Goal: Task Accomplishment & Management: Manage account settings

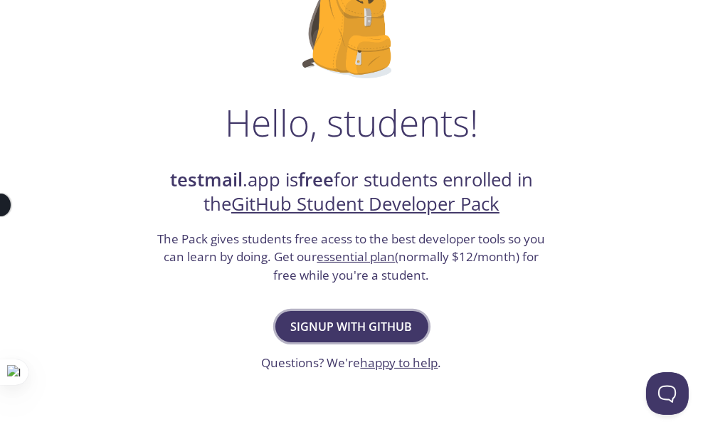
click at [316, 330] on span "Signup with GitHub" at bounding box center [352, 327] width 122 height 20
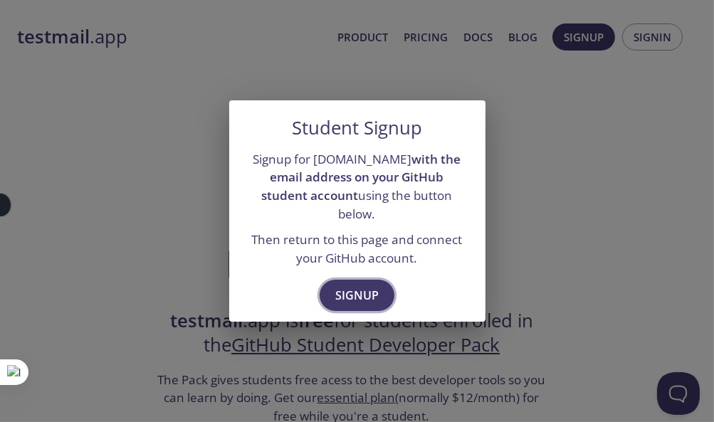
click at [342, 295] on span "Signup" at bounding box center [356, 295] width 43 height 20
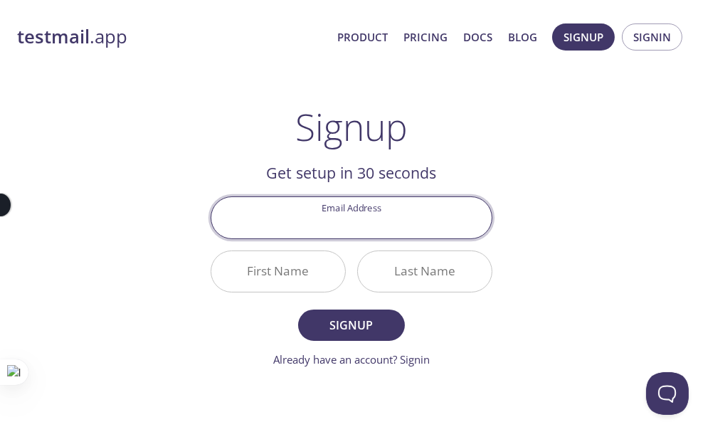
click at [338, 224] on input "Email Address" at bounding box center [351, 217] width 280 height 41
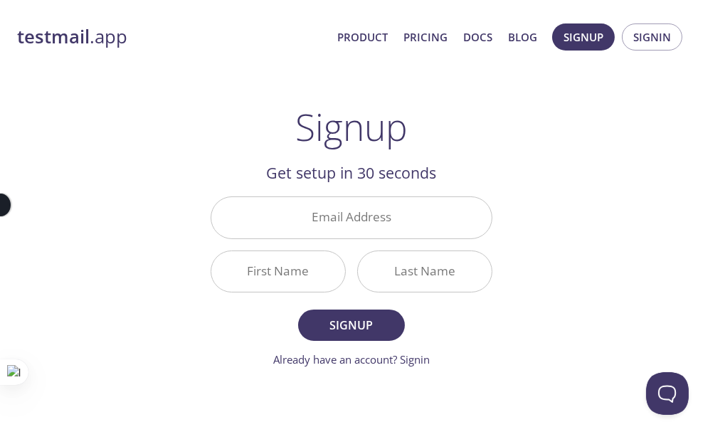
click at [550, 209] on div "testmail .app Product Pricing Docs Blog Signup Signin Signup Get setup in 30 se…" at bounding box center [351, 322] width 703 height 644
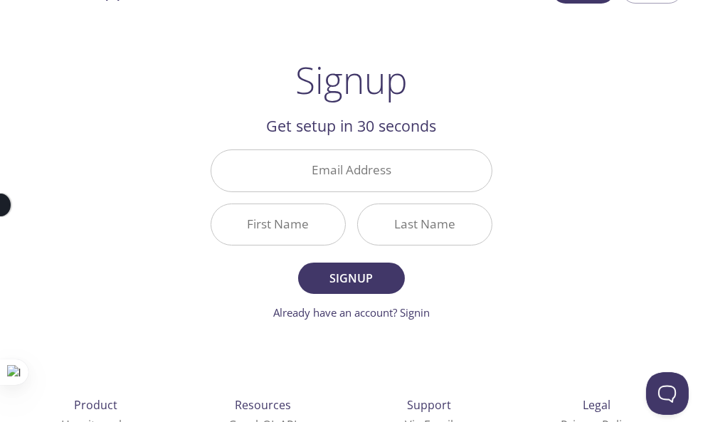
scroll to position [47, 0]
click at [379, 182] on input "Email Address" at bounding box center [351, 170] width 280 height 41
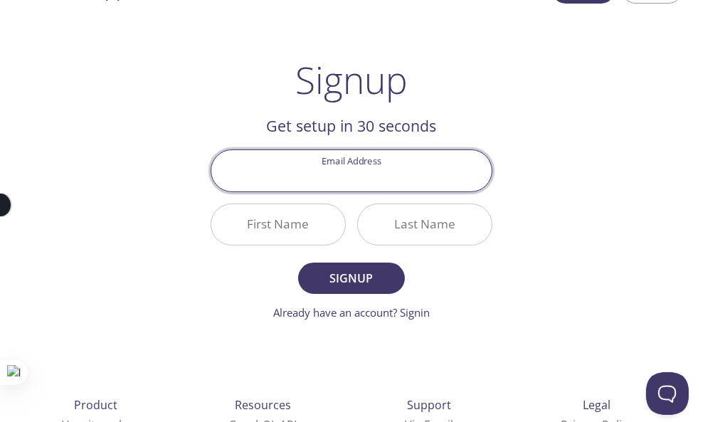
type input "[EMAIL_ADDRESS][DOMAIN_NAME]"
click at [263, 226] on input "First Name" at bounding box center [278, 224] width 134 height 41
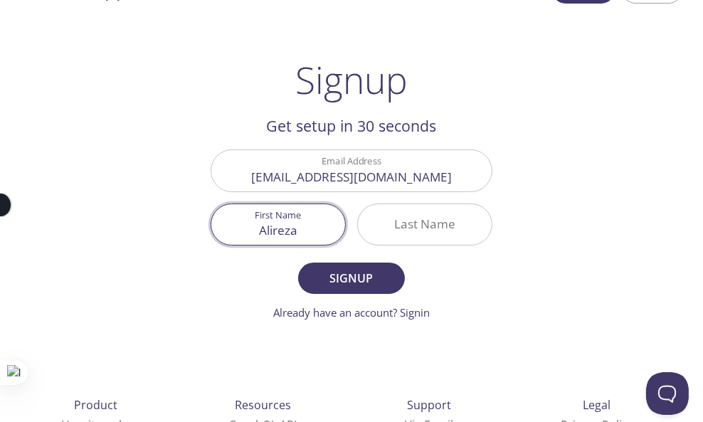
type input "Alireza"
click at [433, 214] on input "Last Name" at bounding box center [425, 224] width 134 height 41
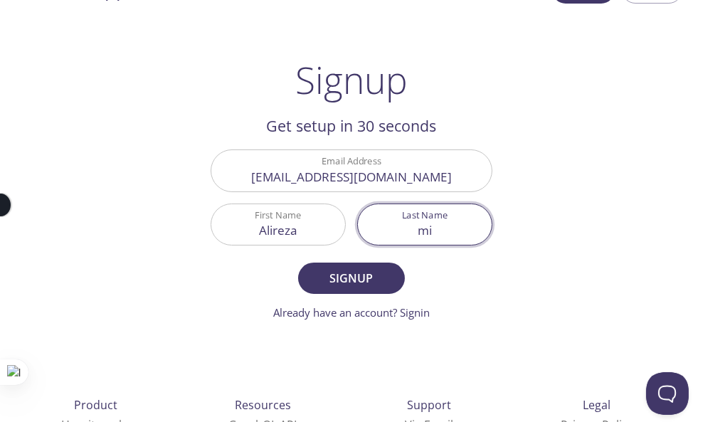
type input "m"
type input "Mirzabeh"
click at [298, 263] on button "Signup" at bounding box center [351, 278] width 107 height 31
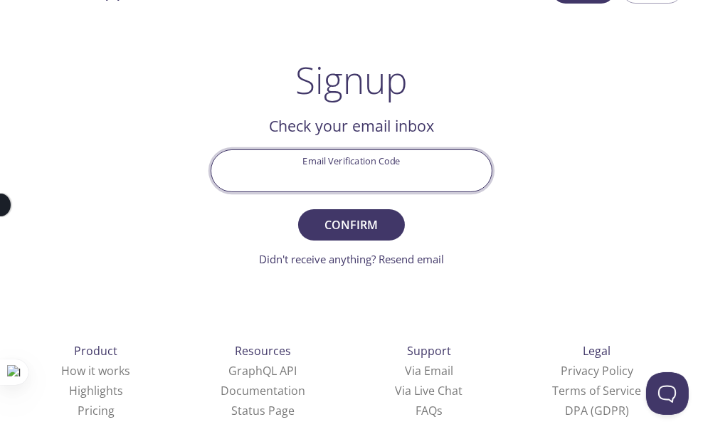
click at [320, 158] on input "Email Verification Code" at bounding box center [351, 170] width 280 height 41
paste input "Confirm your email: Thank you for signing up at testmail.app - here is your ema…"
type input "Confirm your email: Thank you for signing up at testmail.app - here is your ema…"
click at [327, 206] on form "Email Verification Code Confirm your email: Thank you for signing up at testmai…" at bounding box center [352, 207] width 282 height 117
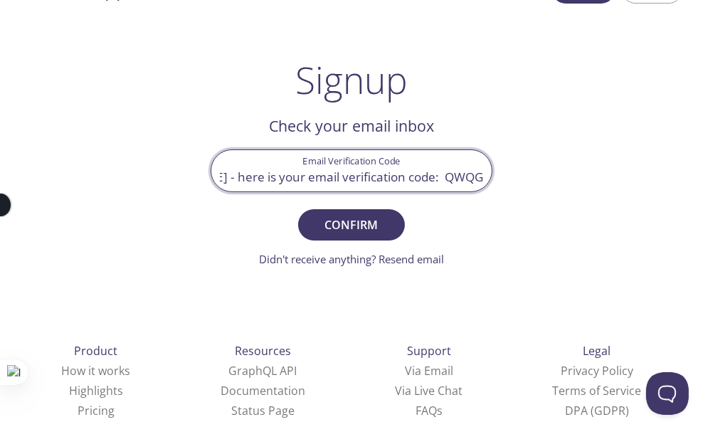
scroll to position [0, 0]
click at [448, 176] on input "Confirm your email: Thank you for signing up at testmail.app - here is your ema…" at bounding box center [351, 170] width 280 height 41
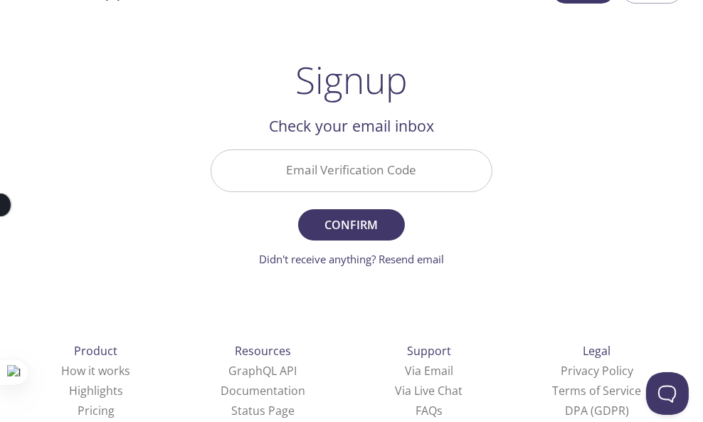
drag, startPoint x: 189, startPoint y: 291, endPoint x: 224, endPoint y: 259, distance: 47.3
click at [191, 287] on div "testmail .app Product Pricing Docs Blog Signup Signin Signup Get setup in 30 se…" at bounding box center [351, 248] width 703 height 590
click at [305, 182] on input "Email Verification Code" at bounding box center [351, 170] width 280 height 41
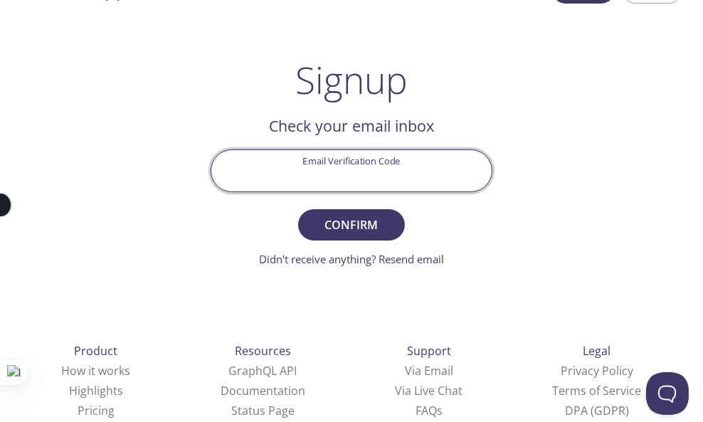
paste input "QWQG7YD"
type input "QWQG7YD"
click at [334, 218] on span "Confirm" at bounding box center [351, 225] width 75 height 20
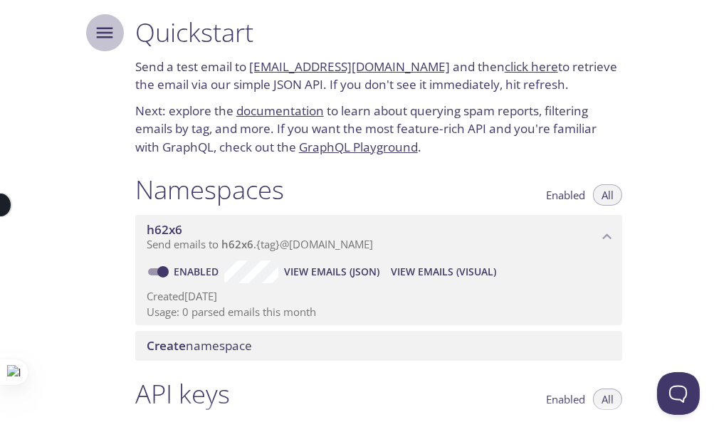
click at [100, 39] on icon "Menu" at bounding box center [104, 32] width 21 height 21
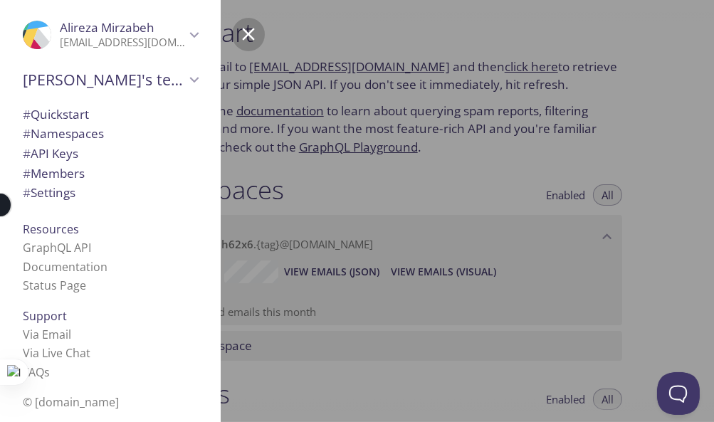
click at [82, 159] on span "# API Keys" at bounding box center [110, 153] width 175 height 19
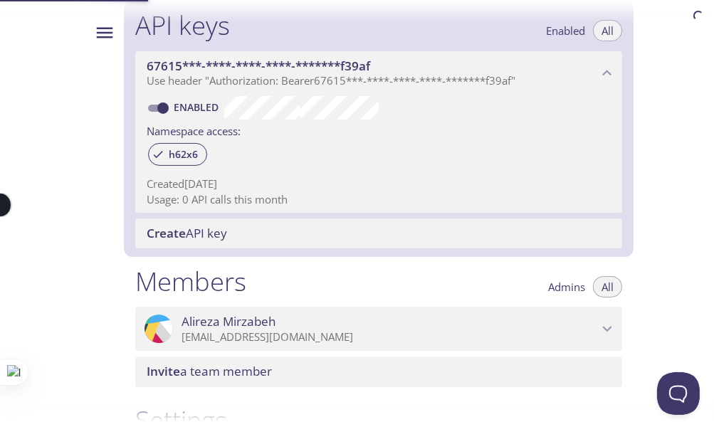
scroll to position [378, 0]
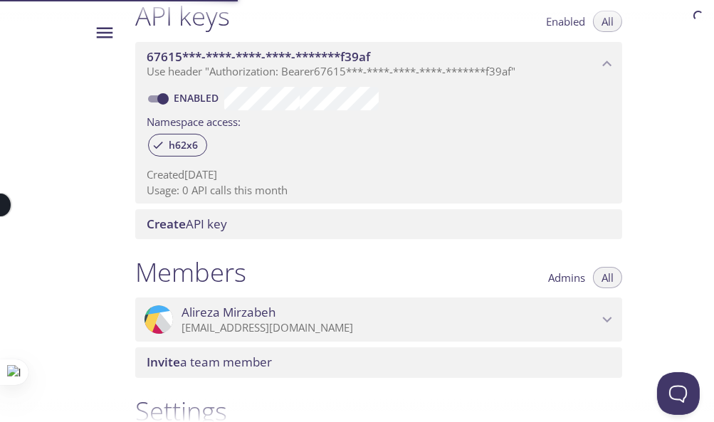
click at [90, 153] on div at bounding box center [99, 211] width 48 height 422
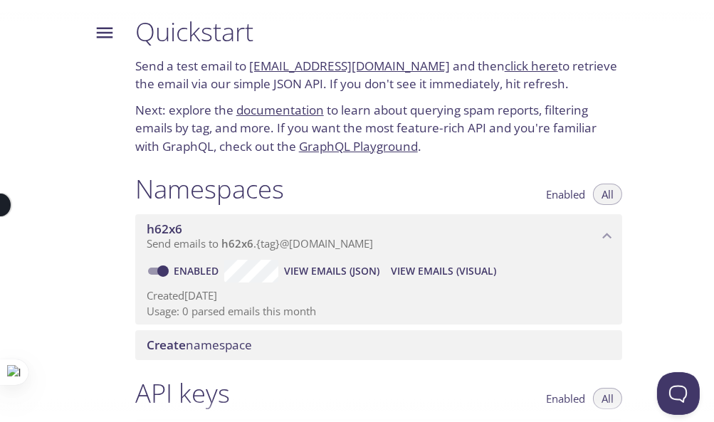
scroll to position [0, 0]
click at [216, 230] on span "h62x6" at bounding box center [372, 230] width 451 height 16
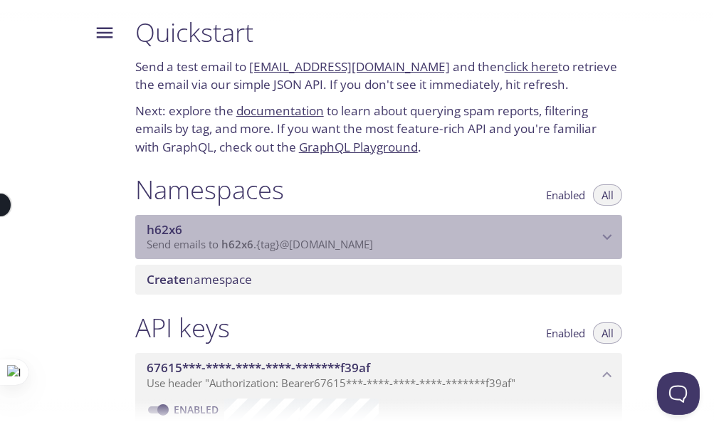
click at [216, 230] on span "h62x6" at bounding box center [372, 230] width 451 height 16
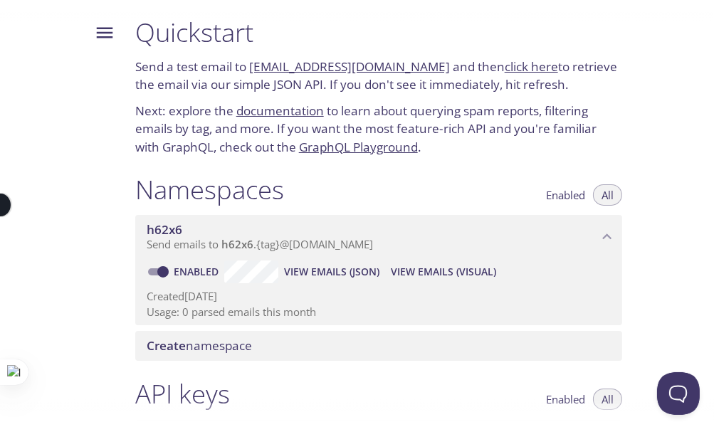
click at [216, 230] on span "h62x6" at bounding box center [372, 230] width 451 height 16
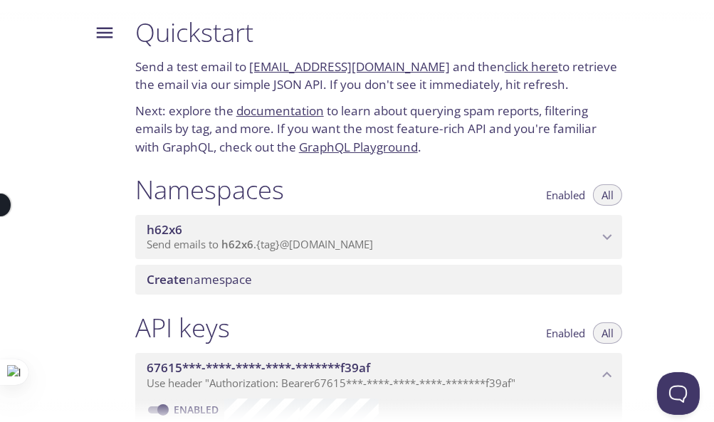
click at [252, 287] on span "Create namespace" at bounding box center [199, 279] width 105 height 16
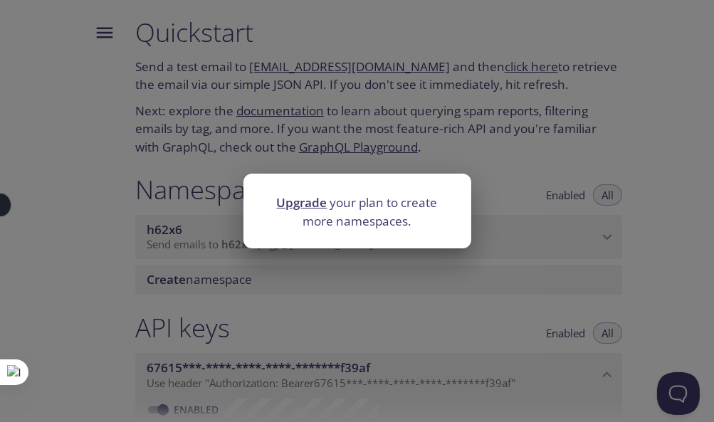
click at [270, 273] on div "Upgrade your plan to create more namespaces." at bounding box center [357, 211] width 714 height 422
